Goal: Transaction & Acquisition: Purchase product/service

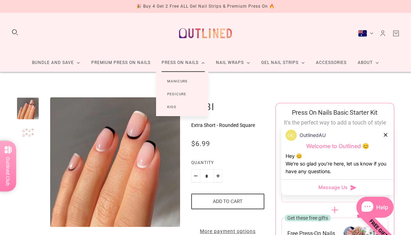
click at [174, 79] on link "Manicure" at bounding box center [177, 81] width 43 height 13
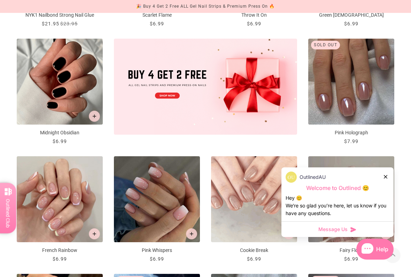
scroll to position [298, 0]
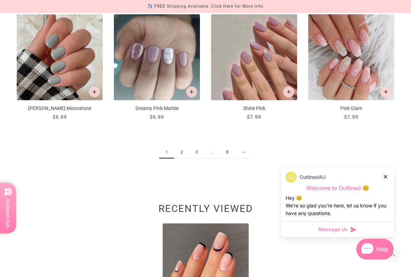
click at [182, 148] on link "2" at bounding box center [181, 152] width 15 height 13
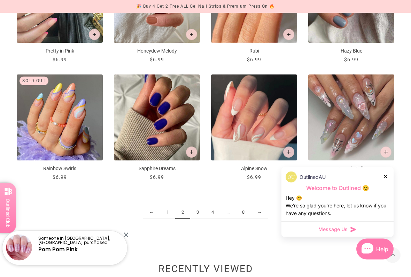
scroll to position [696, 0]
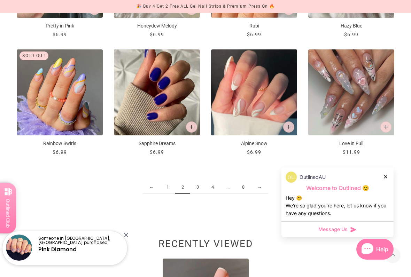
click at [203, 183] on link "3" at bounding box center [197, 187] width 15 height 13
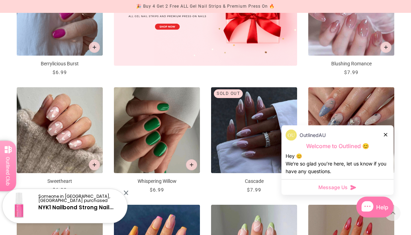
scroll to position [305, 0]
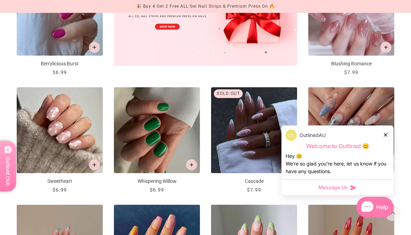
click at [242, 130] on img "Cascade" at bounding box center [254, 130] width 86 height 86
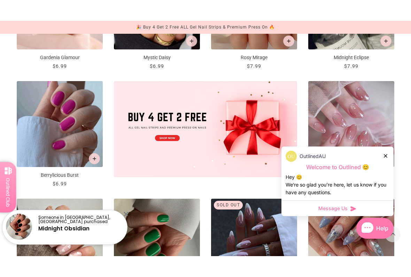
scroll to position [304, 0]
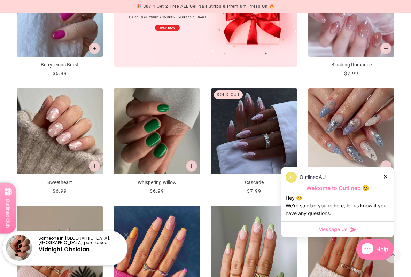
click at [229, 127] on img "Cascade" at bounding box center [254, 131] width 86 height 86
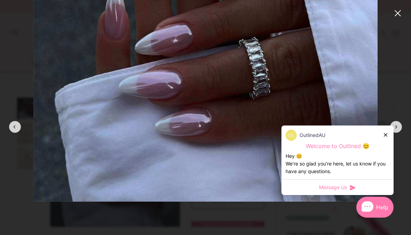
scroll to position [175, 0]
click at [404, 14] on modal-root at bounding box center [205, 117] width 411 height 235
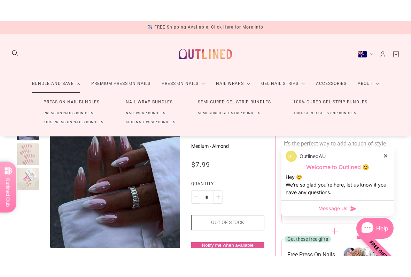
scroll to position [17, 0]
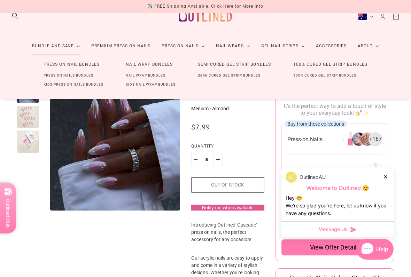
click at [25, 119] on div at bounding box center [28, 117] width 22 height 22
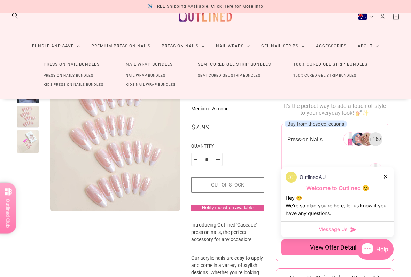
click at [23, 147] on div at bounding box center [28, 142] width 22 height 22
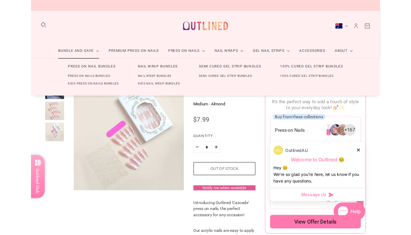
scroll to position [0, 0]
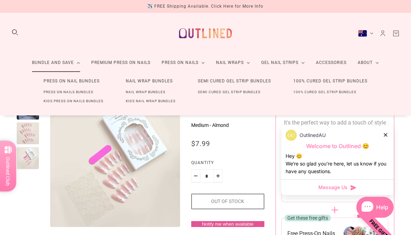
click at [13, 13] on div "Bundle and Save Press On Nail Bundles Press On Nails Bundles Kids Press On Nail…" at bounding box center [205, 43] width 411 height 60
